Goal: Navigation & Orientation: Go to known website

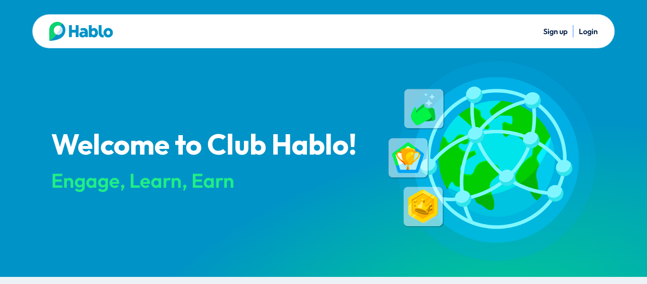
click at [589, 31] on link "Login" at bounding box center [588, 31] width 19 height 9
click at [593, 32] on link "Login" at bounding box center [588, 31] width 19 height 9
click at [592, 30] on link "Login" at bounding box center [588, 31] width 19 height 9
